Goal: Information Seeking & Learning: Learn about a topic

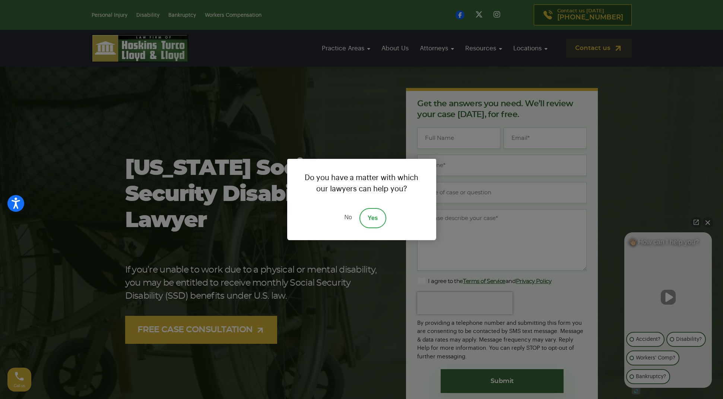
click at [346, 220] on link "No" at bounding box center [348, 218] width 22 height 20
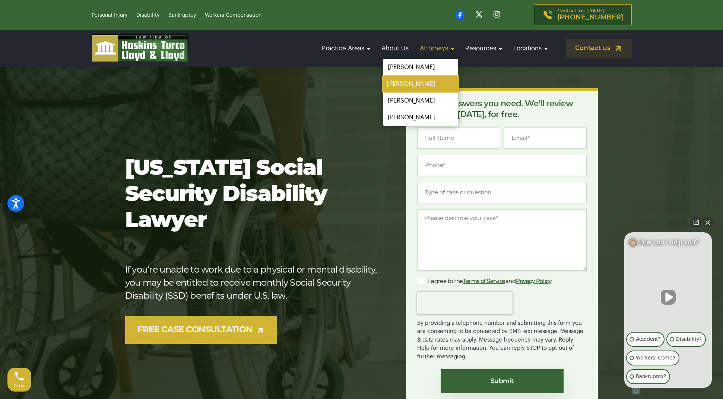
click at [411, 85] on link "[PERSON_NAME]" at bounding box center [420, 84] width 77 height 17
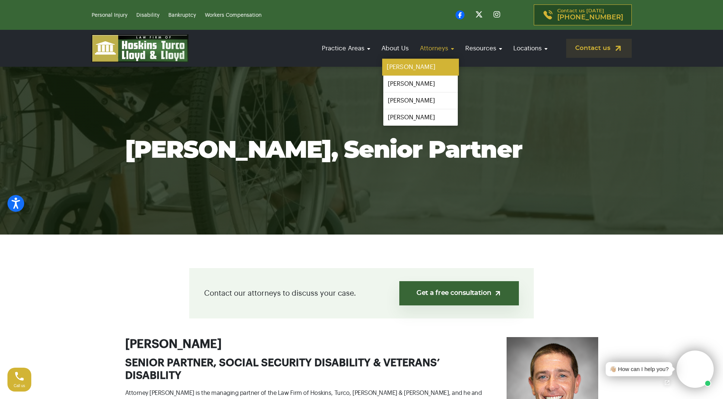
click at [420, 70] on link "[PERSON_NAME]" at bounding box center [420, 67] width 77 height 17
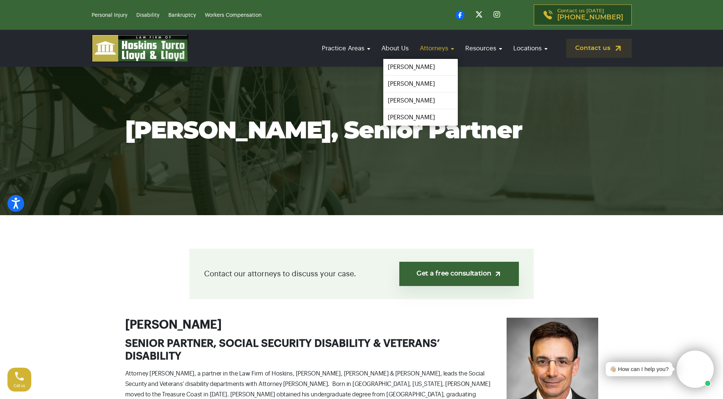
scroll to position [18, 0]
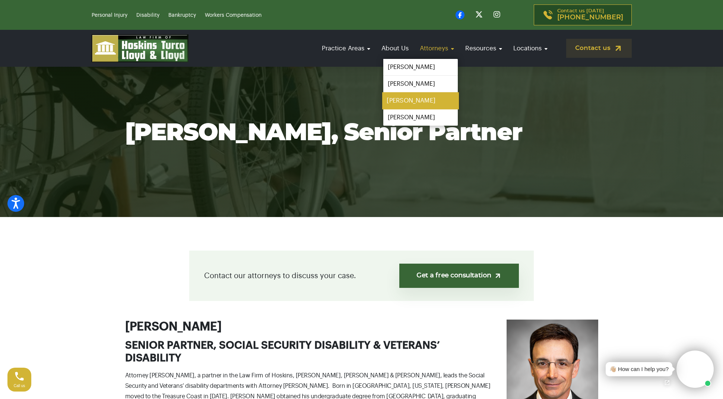
click at [425, 99] on link "[PERSON_NAME]" at bounding box center [420, 100] width 77 height 17
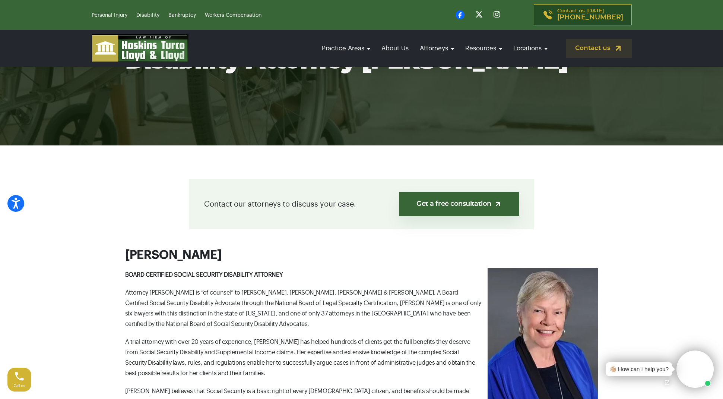
scroll to position [77, 0]
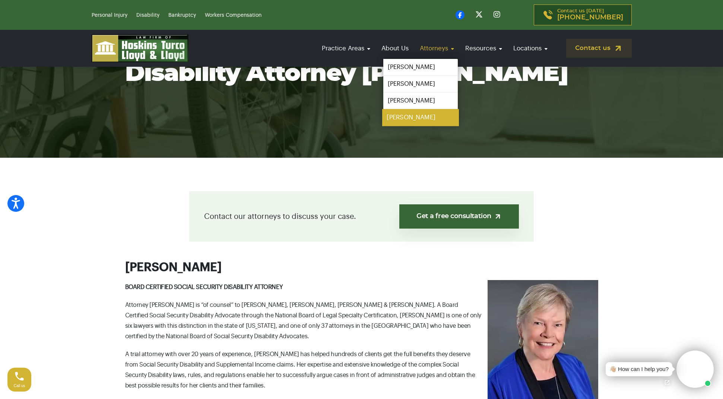
click at [432, 113] on link "[PERSON_NAME]" at bounding box center [420, 117] width 77 height 17
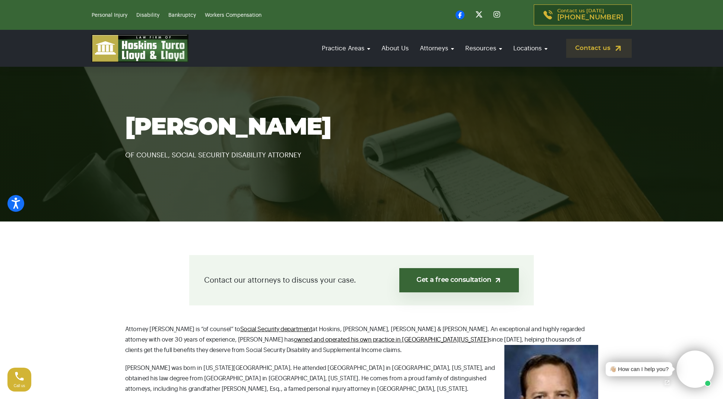
scroll to position [5, 0]
